Goal: Transaction & Acquisition: Book appointment/travel/reservation

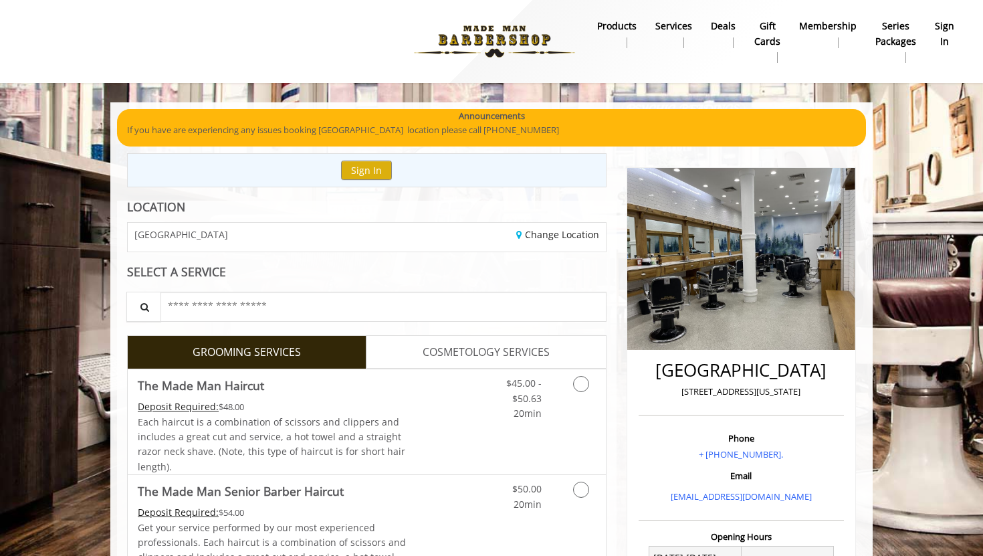
click at [504, 366] on link "COSMETOLOGY SERVICES" at bounding box center [487, 351] width 240 height 33
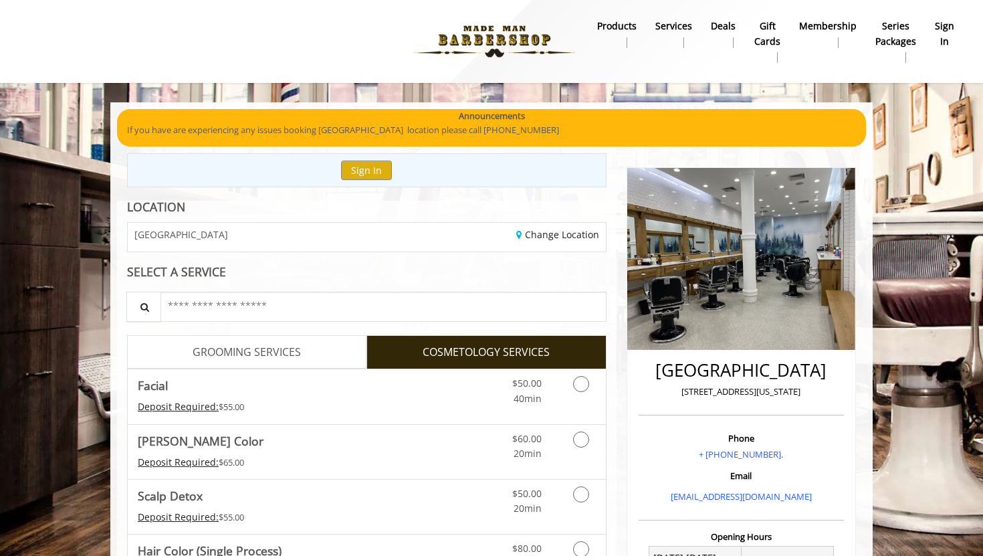
click at [300, 353] on span "GROOMING SERVICES" at bounding box center [247, 352] width 108 height 17
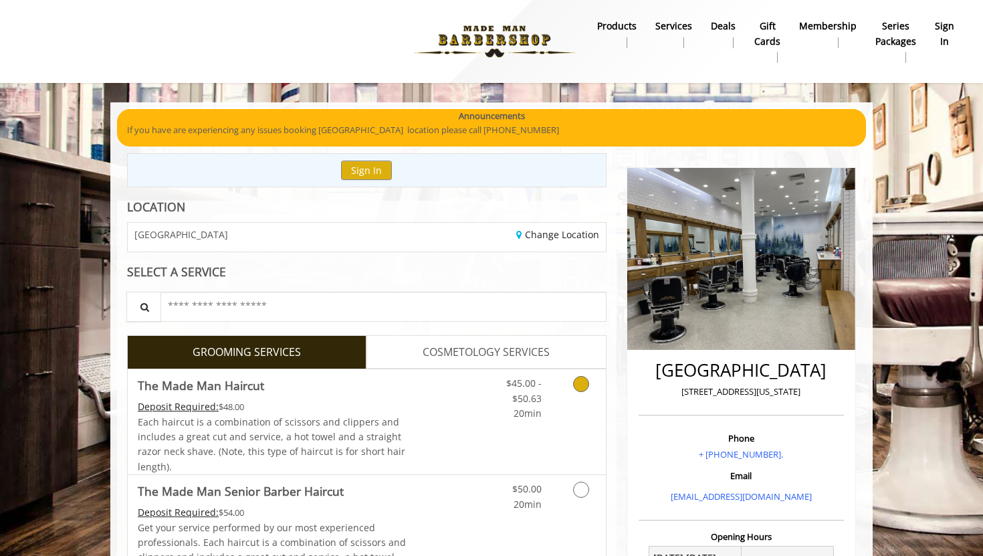
click at [577, 391] on link "Grooming services" at bounding box center [579, 395] width 34 height 52
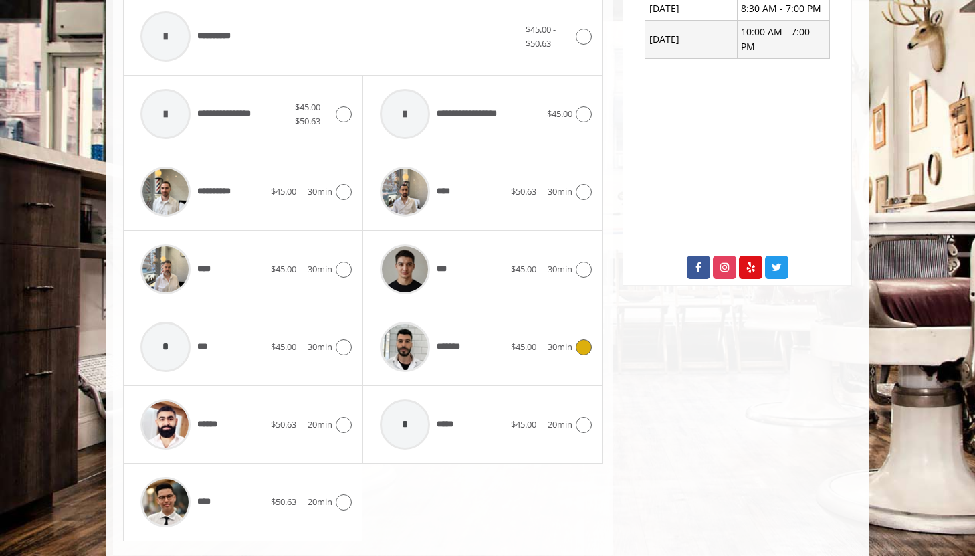
click at [502, 351] on div "*******" at bounding box center [441, 347] width 137 height 64
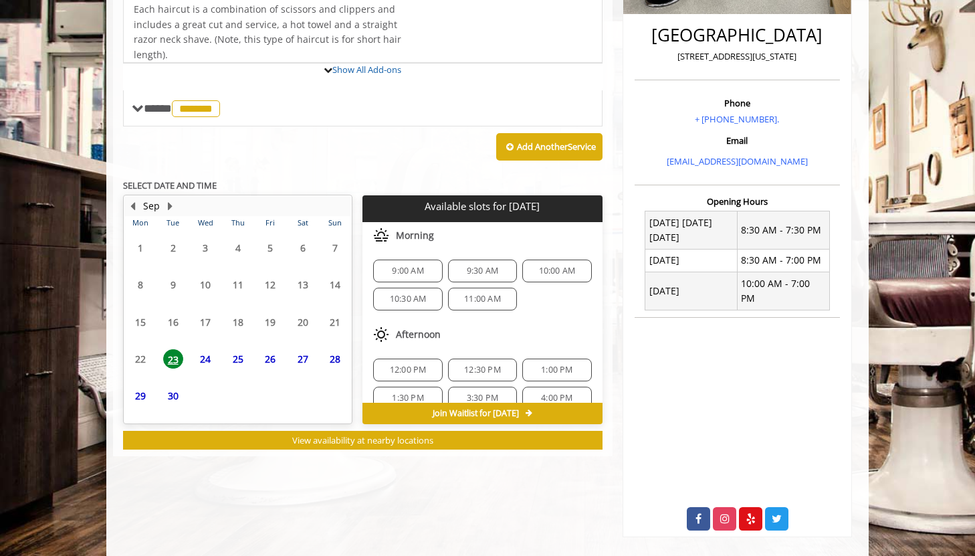
scroll to position [391, 0]
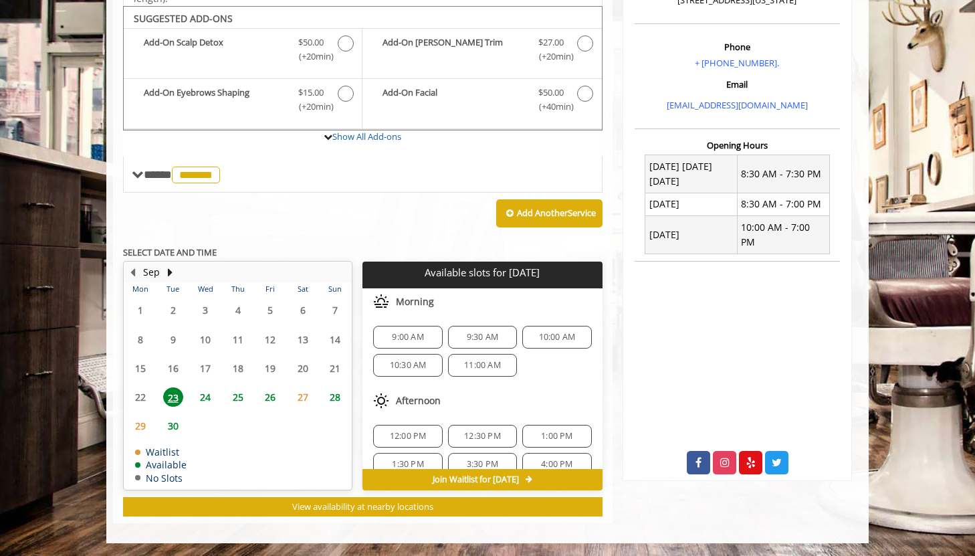
click at [419, 335] on span "9:00 AM" at bounding box center [407, 337] width 31 height 11
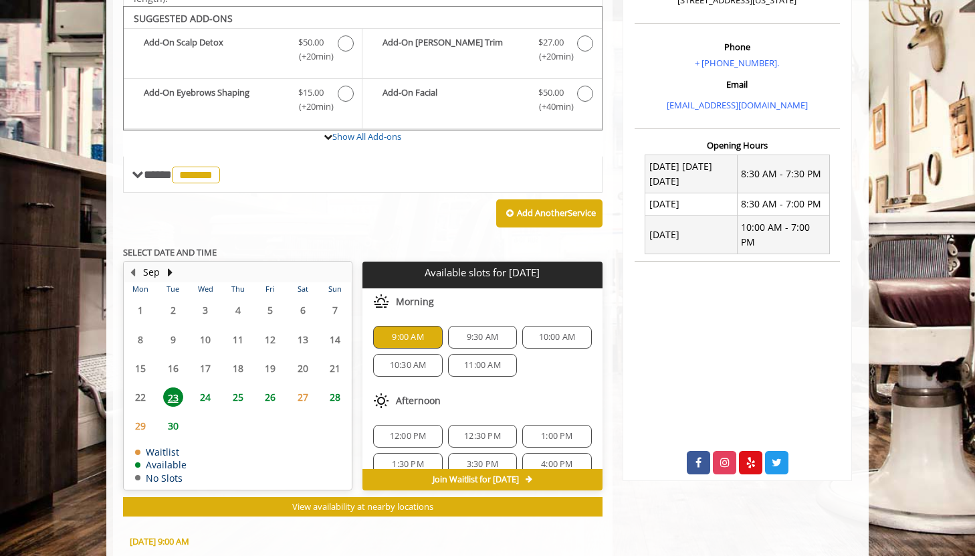
scroll to position [633, 0]
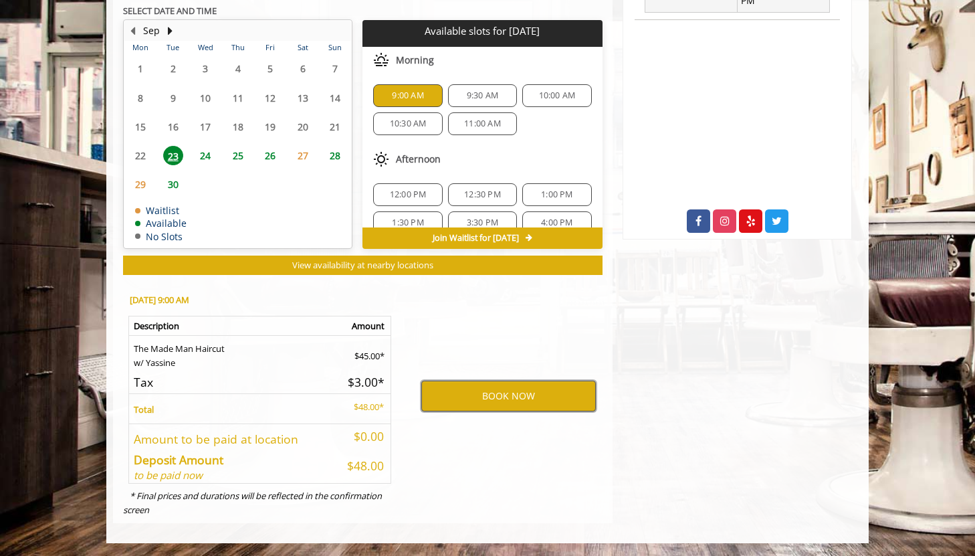
click at [472, 393] on button "BOOK NOW" at bounding box center [508, 396] width 175 height 31
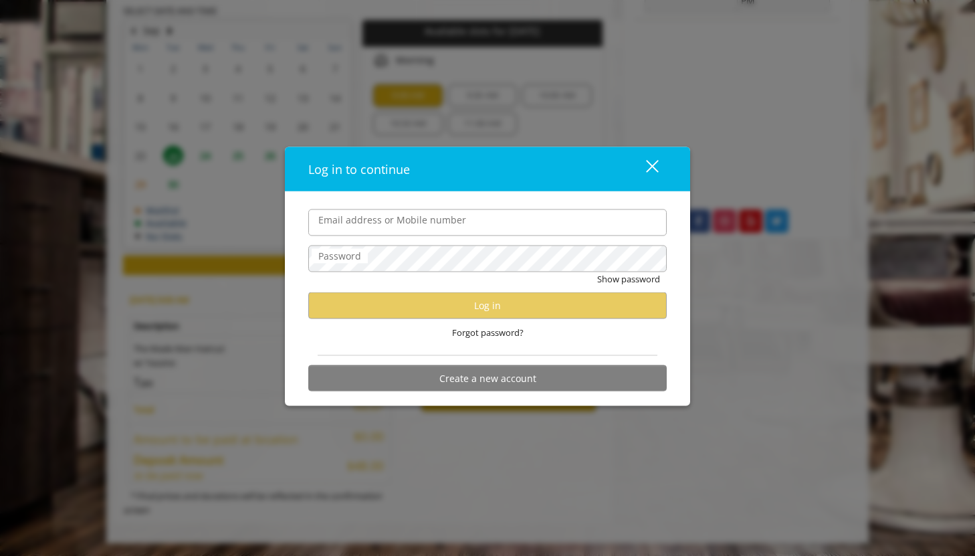
type input "**********"
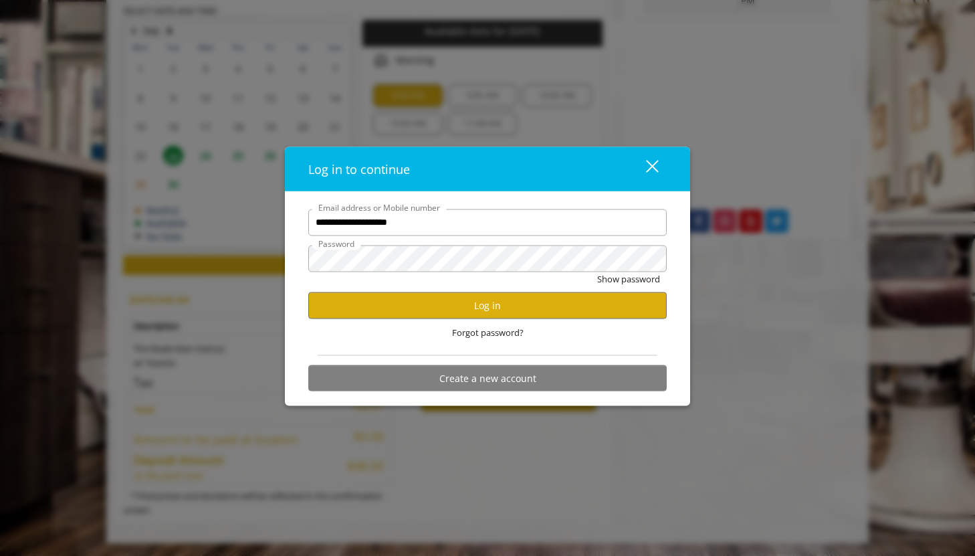
scroll to position [0, 0]
click at [490, 306] on button "Log in" at bounding box center [487, 305] width 359 height 26
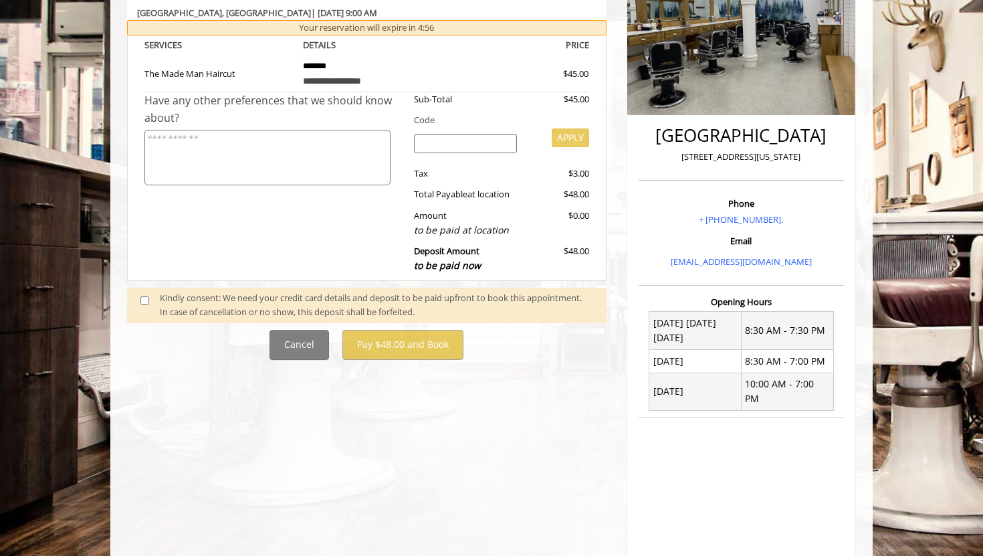
scroll to position [335, 0]
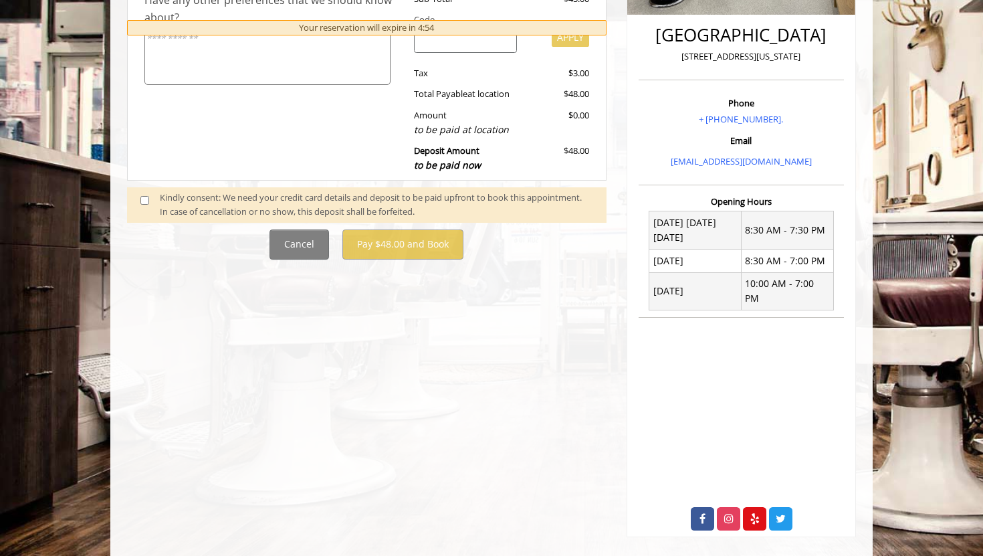
click at [147, 207] on span at bounding box center [149, 205] width 39 height 28
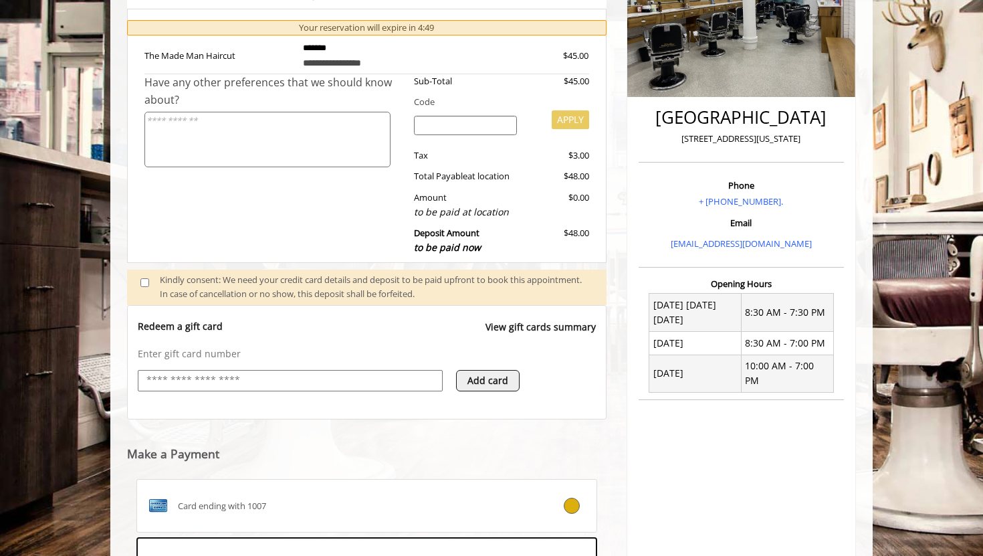
scroll to position [458, 0]
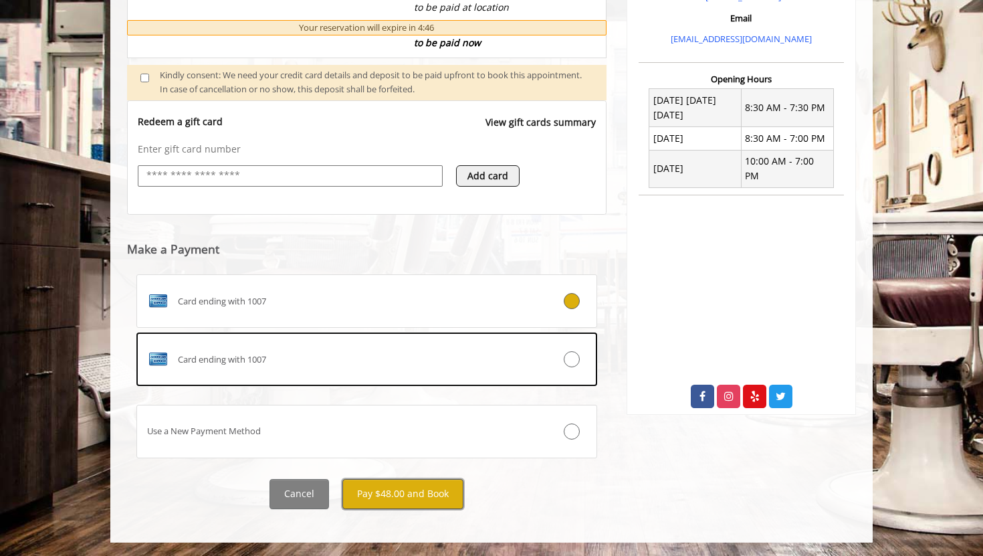
click at [398, 496] on button "Pay $48.00 and Book" at bounding box center [403, 494] width 121 height 30
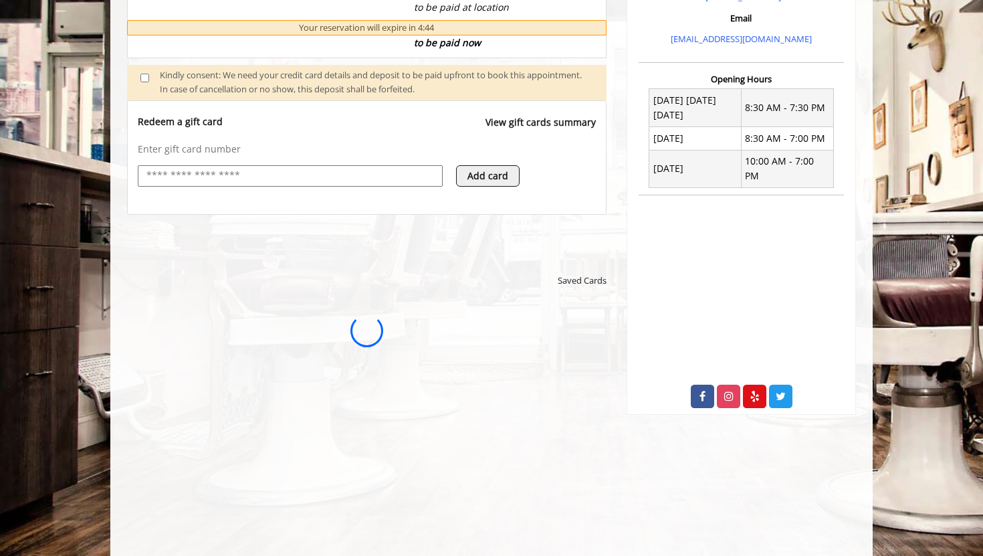
scroll to position [0, 0]
